Goal: Transaction & Acquisition: Book appointment/travel/reservation

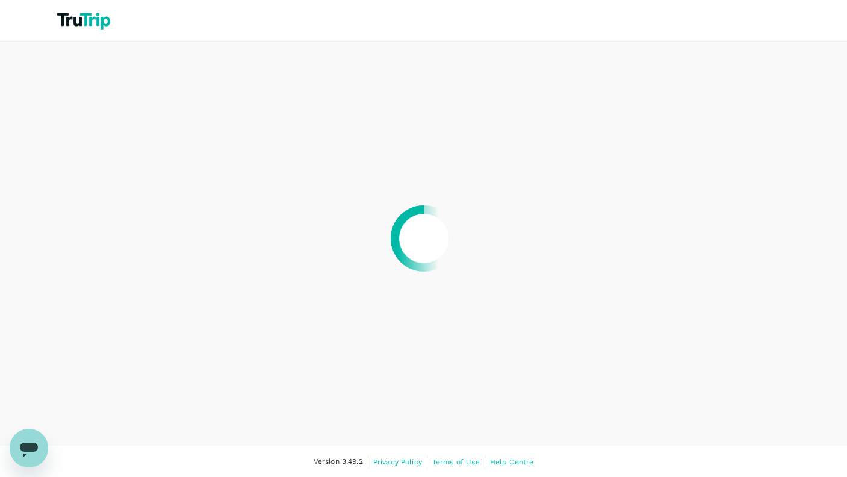
click at [145, 310] on div at bounding box center [423, 238] width 847 height 477
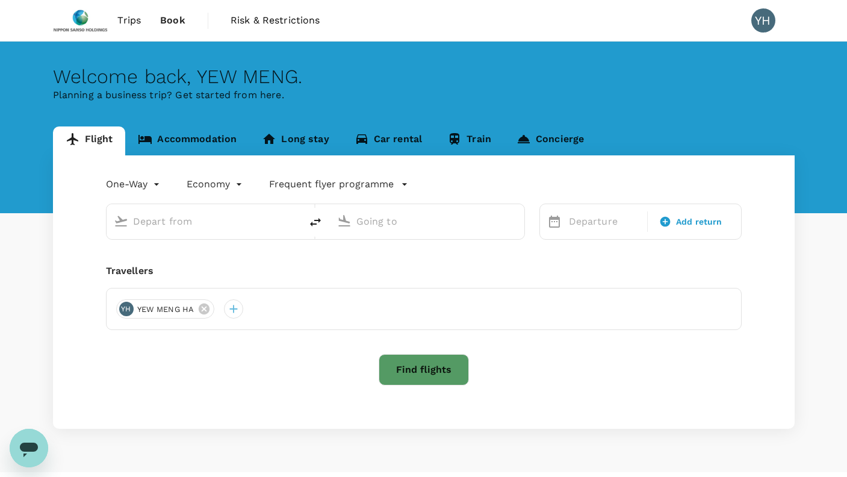
type input "roundtrip"
type input "Singapore Changi (SIN)"
type input "Suvarnabhumi Intl (BKK)"
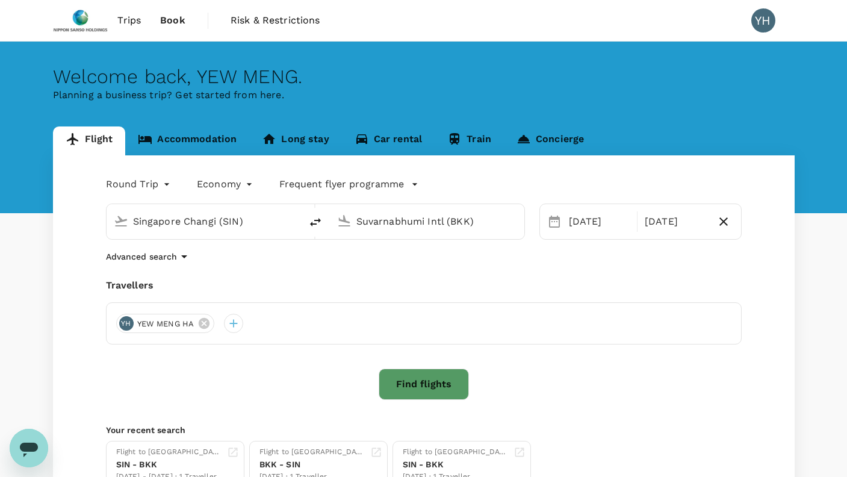
click at [38, 283] on div "Flight Accommodation Long stay Car rental Train Concierge Round Trip roundtrip …" at bounding box center [423, 316] width 847 height 381
